Goal: Task Accomplishment & Management: Use online tool/utility

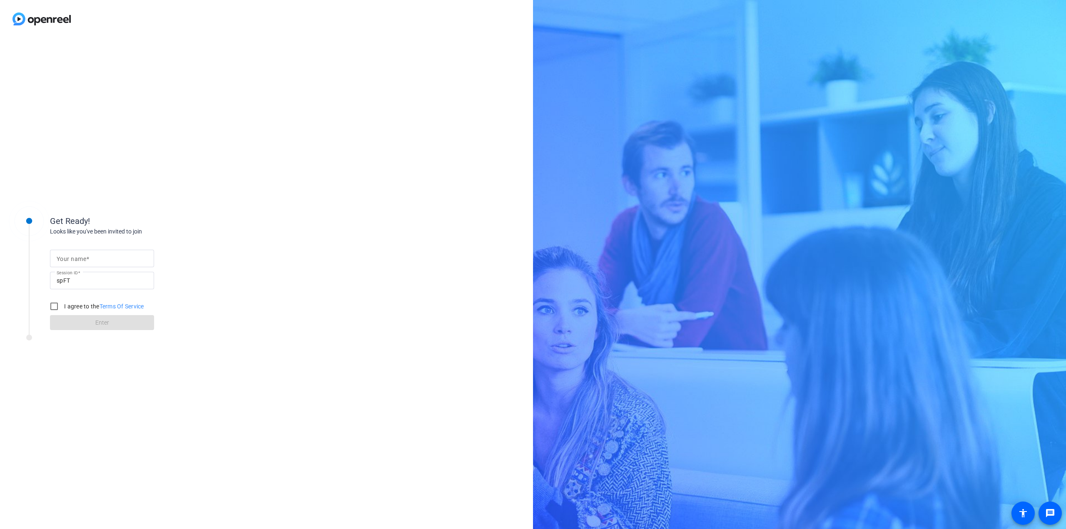
click at [77, 257] on mat-label "Your name" at bounding box center [72, 259] width 30 height 7
click at [77, 257] on input "Your name" at bounding box center [102, 259] width 91 height 10
type input "[PERSON_NAME]"
click at [52, 308] on input "I agree to the Terms Of Service" at bounding box center [54, 306] width 17 height 17
checkbox input "true"
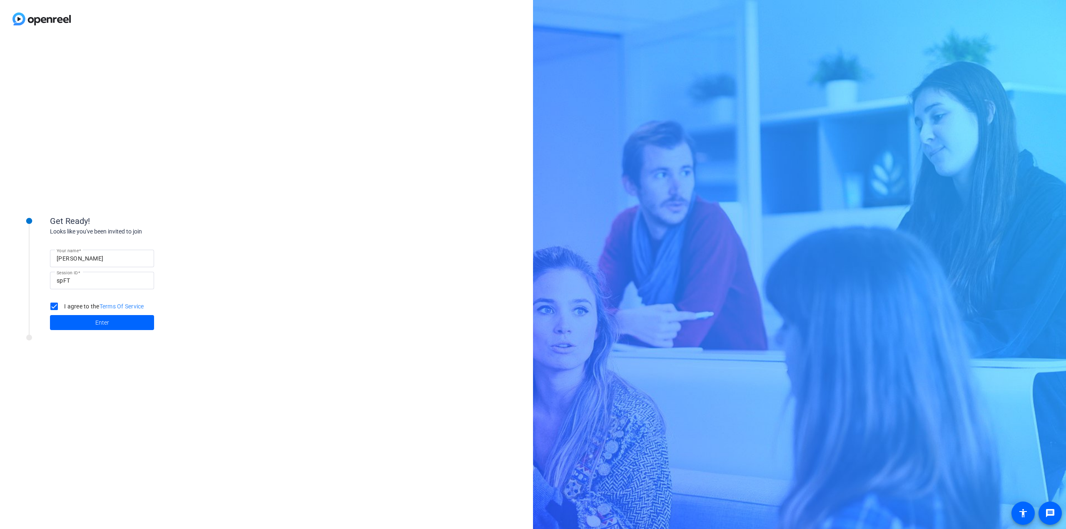
click at [110, 317] on span at bounding box center [102, 323] width 104 height 20
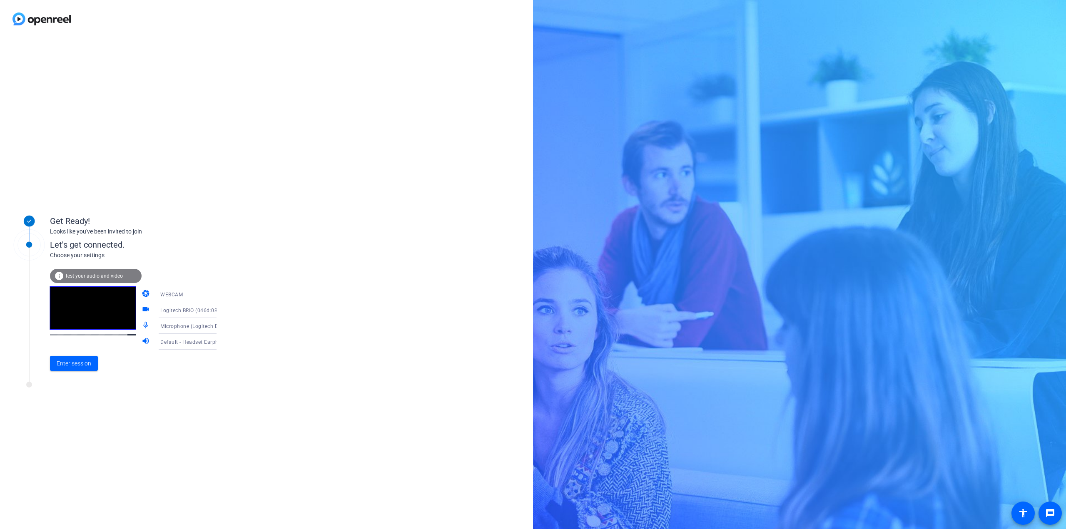
click at [86, 277] on span "Test your audio and video" at bounding box center [94, 276] width 58 height 6
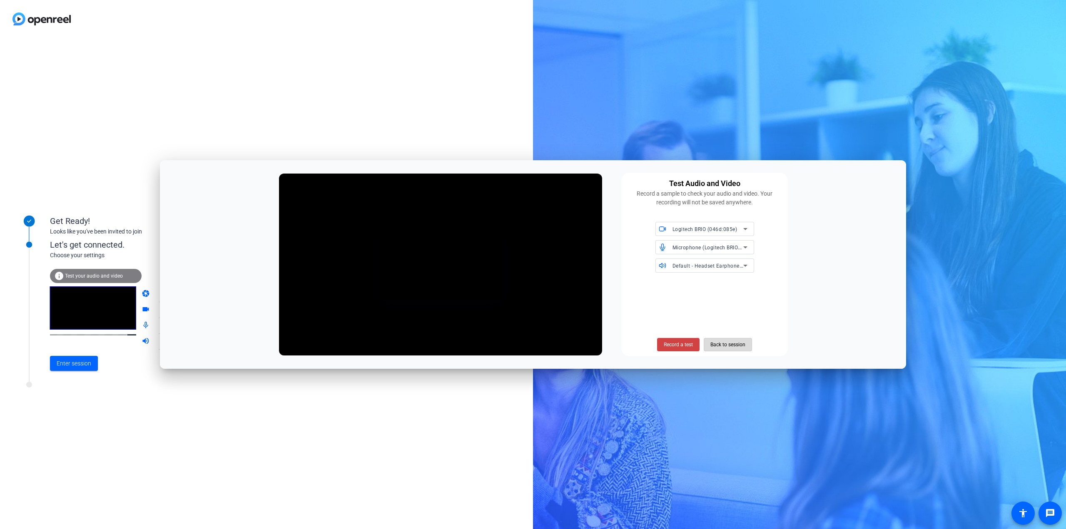
click at [744, 342] on span "Back to session" at bounding box center [728, 345] width 35 height 16
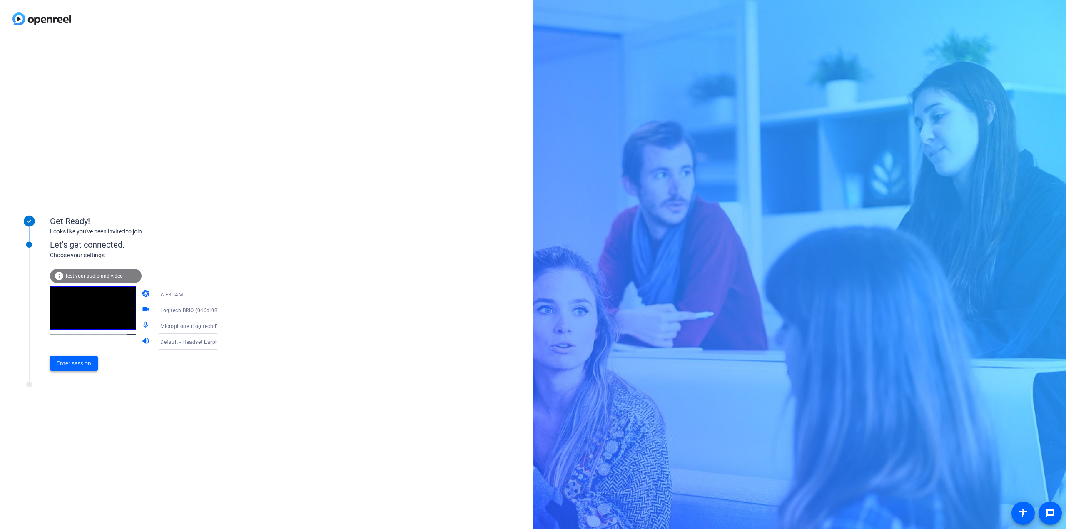
click at [73, 365] on span "Enter session" at bounding box center [74, 363] width 35 height 9
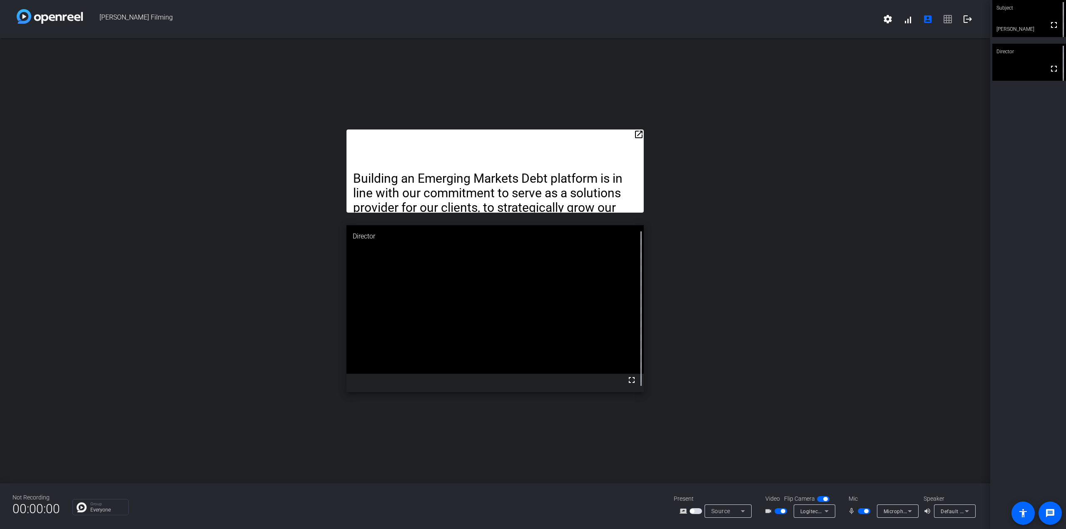
drag, startPoint x: 494, startPoint y: 12, endPoint x: 561, endPoint y: 15, distance: 67.9
click at [561, 15] on span "[PERSON_NAME] Filming" at bounding box center [480, 19] width 795 height 20
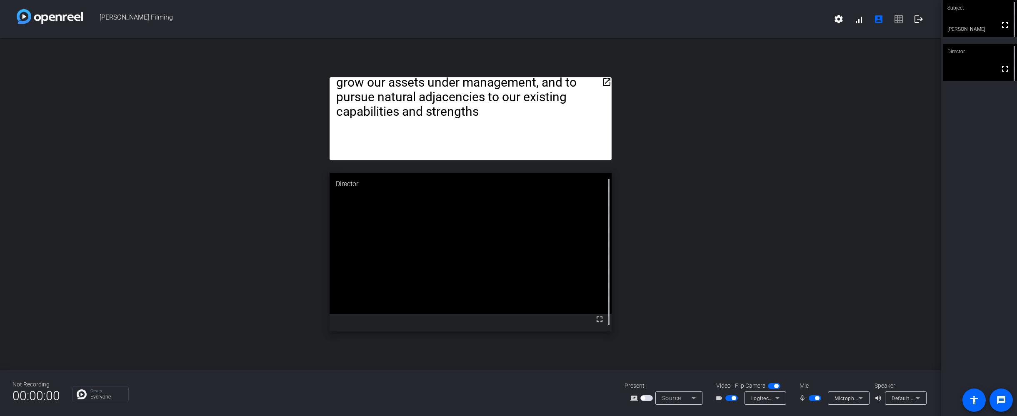
drag, startPoint x: 508, startPoint y: 24, endPoint x: 623, endPoint y: -8, distance: 119.3
click at [623, 0] on html "Accessibility Screen-Reader Guide, Feedback, and Issue Reporting | New window […" at bounding box center [508, 208] width 1017 height 416
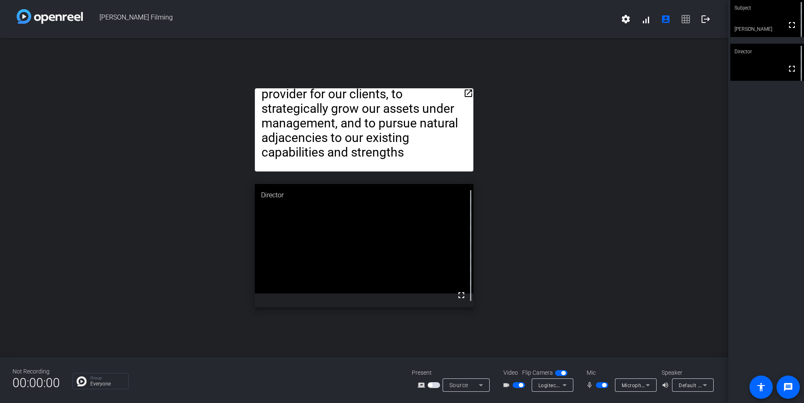
drag, startPoint x: 429, startPoint y: 26, endPoint x: 479, endPoint y: 24, distance: 50.0
click at [479, 24] on span "[PERSON_NAME] Filming" at bounding box center [349, 19] width 533 height 20
